Goal: Obtain resource: Download file/media

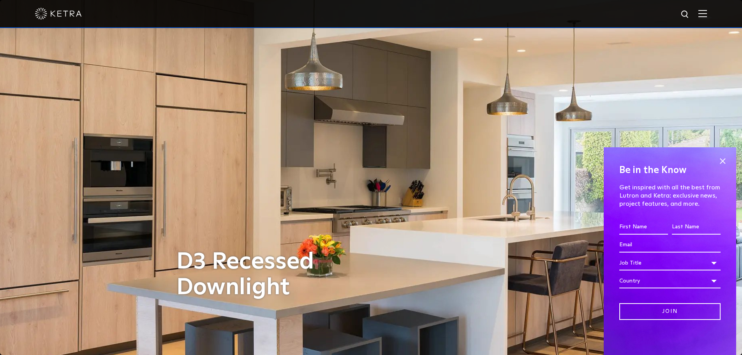
drag, startPoint x: 725, startPoint y: 161, endPoint x: 707, endPoint y: 71, distance: 91.9
click at [725, 161] on span at bounding box center [722, 161] width 12 height 12
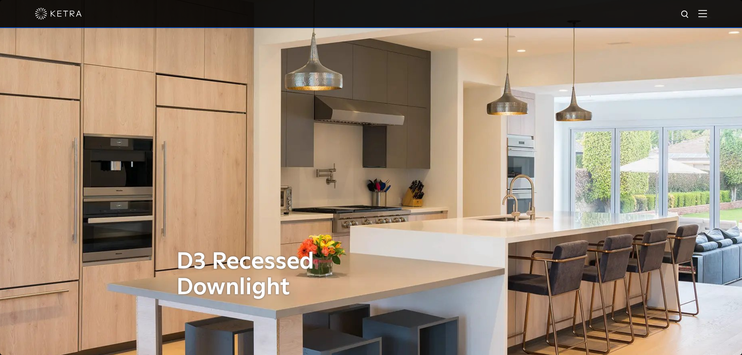
click at [705, 11] on img at bounding box center [702, 13] width 9 height 7
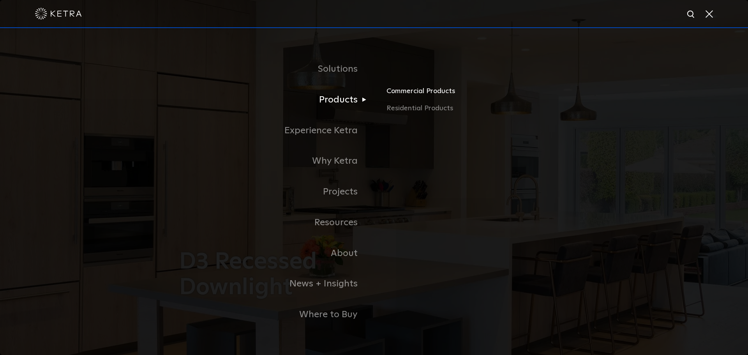
click at [422, 93] on link "Commercial Products" at bounding box center [477, 94] width 182 height 17
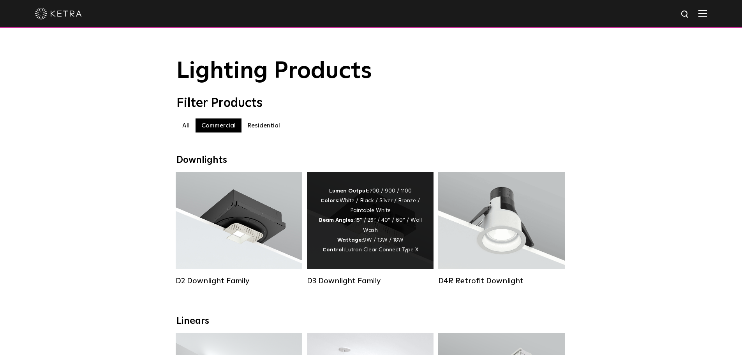
click at [329, 230] on div "Lumen Output: 700 / 900 / 1100 Colors: White / Black / Silver / Bronze / Painta…" at bounding box center [369, 220] width 103 height 69
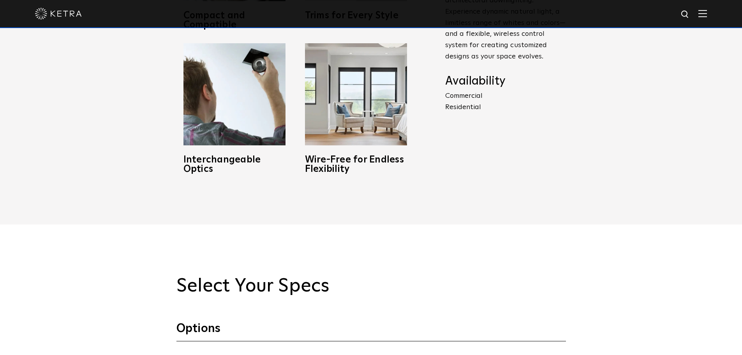
scroll to position [701, 0]
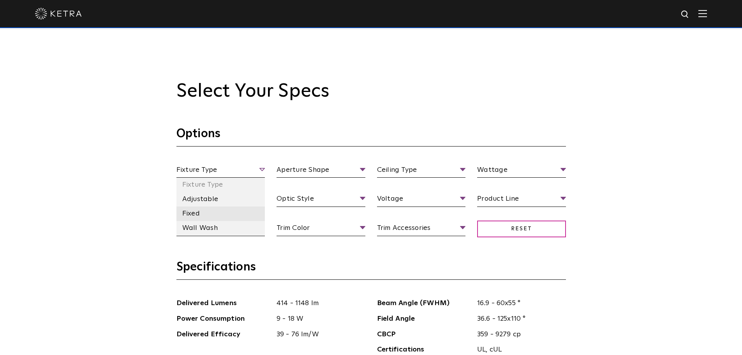
click at [200, 211] on li "Fixed" at bounding box center [220, 213] width 89 height 14
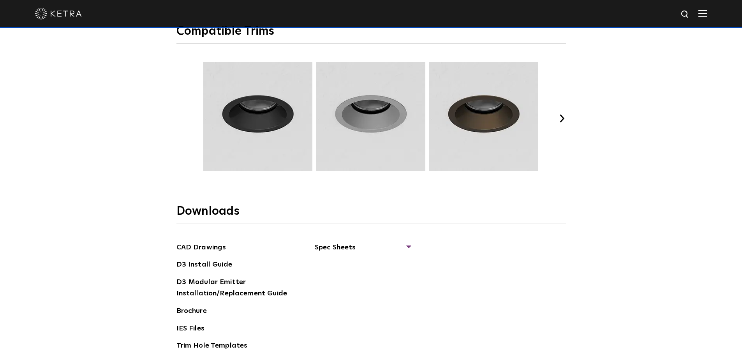
scroll to position [1129, 0]
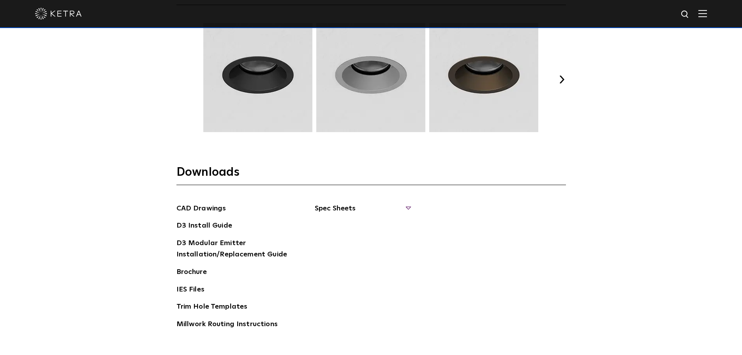
click at [388, 211] on span "Spec Sheets" at bounding box center [362, 211] width 95 height 17
click at [355, 256] on link "D3 Fixed Round" at bounding box center [346, 258] width 44 height 9
